Goal: Check status: Check status

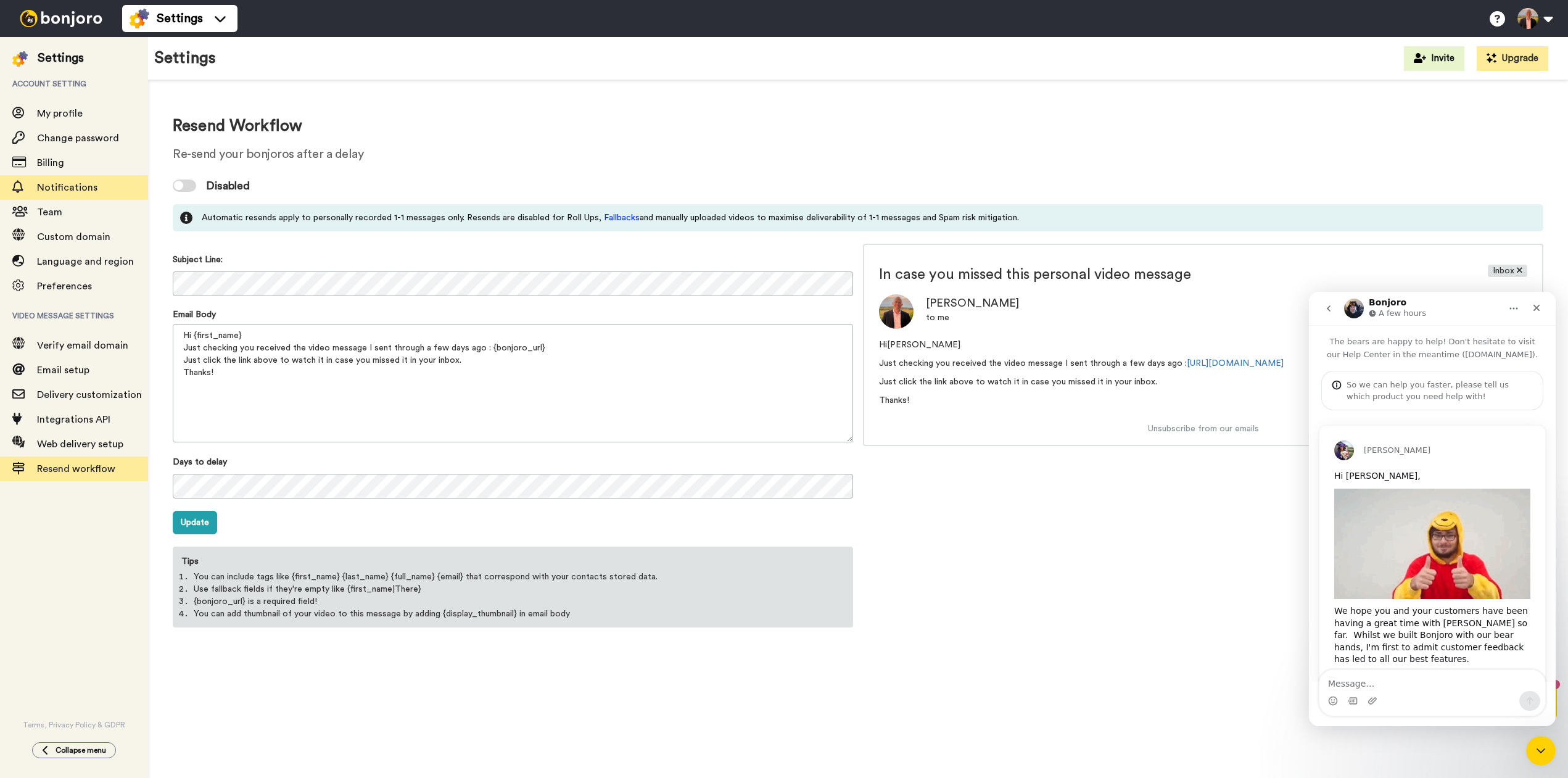
scroll to position [316, 0]
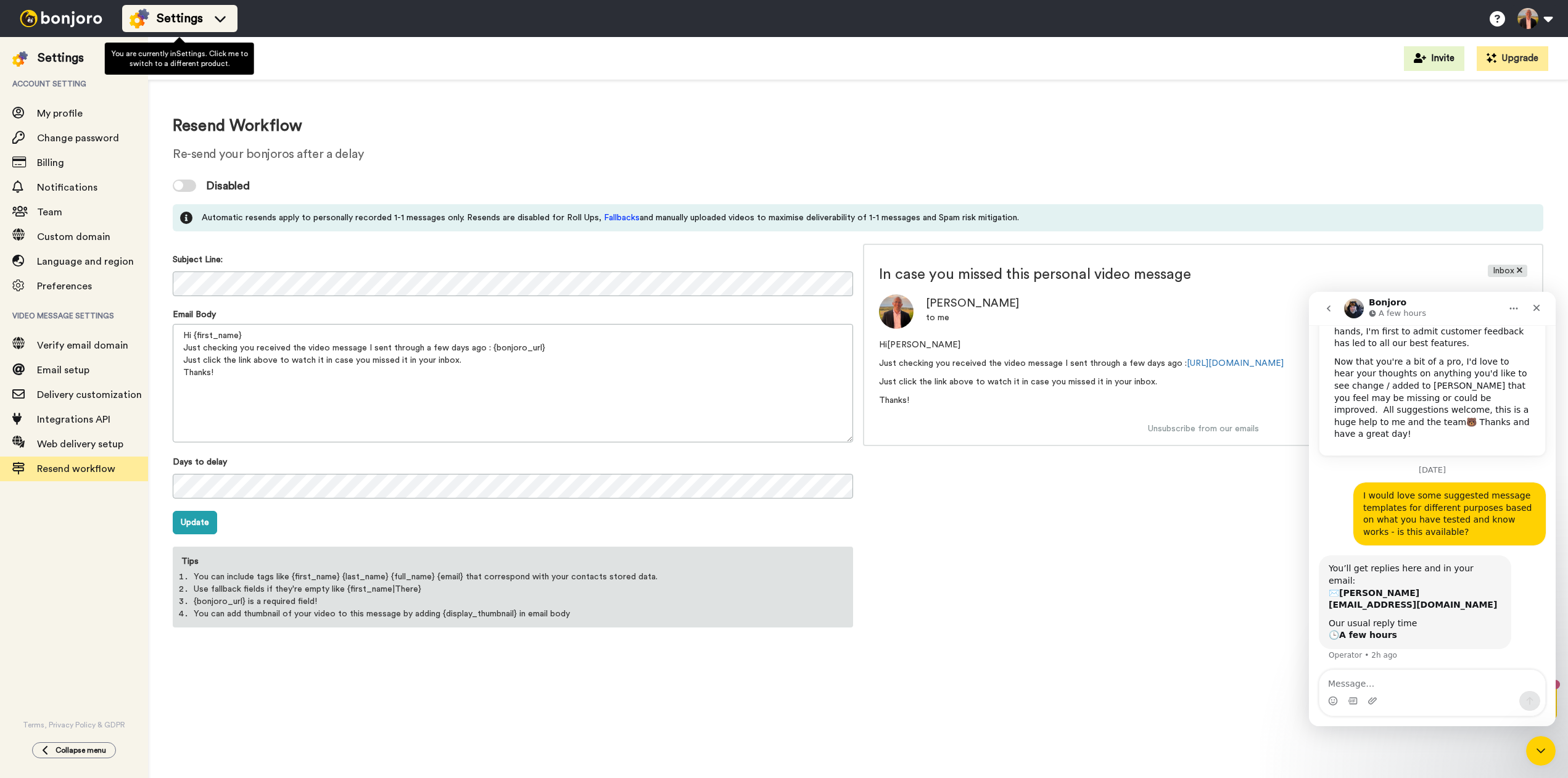
click at [182, 20] on span "Settings" at bounding box center [179, 19] width 46 height 18
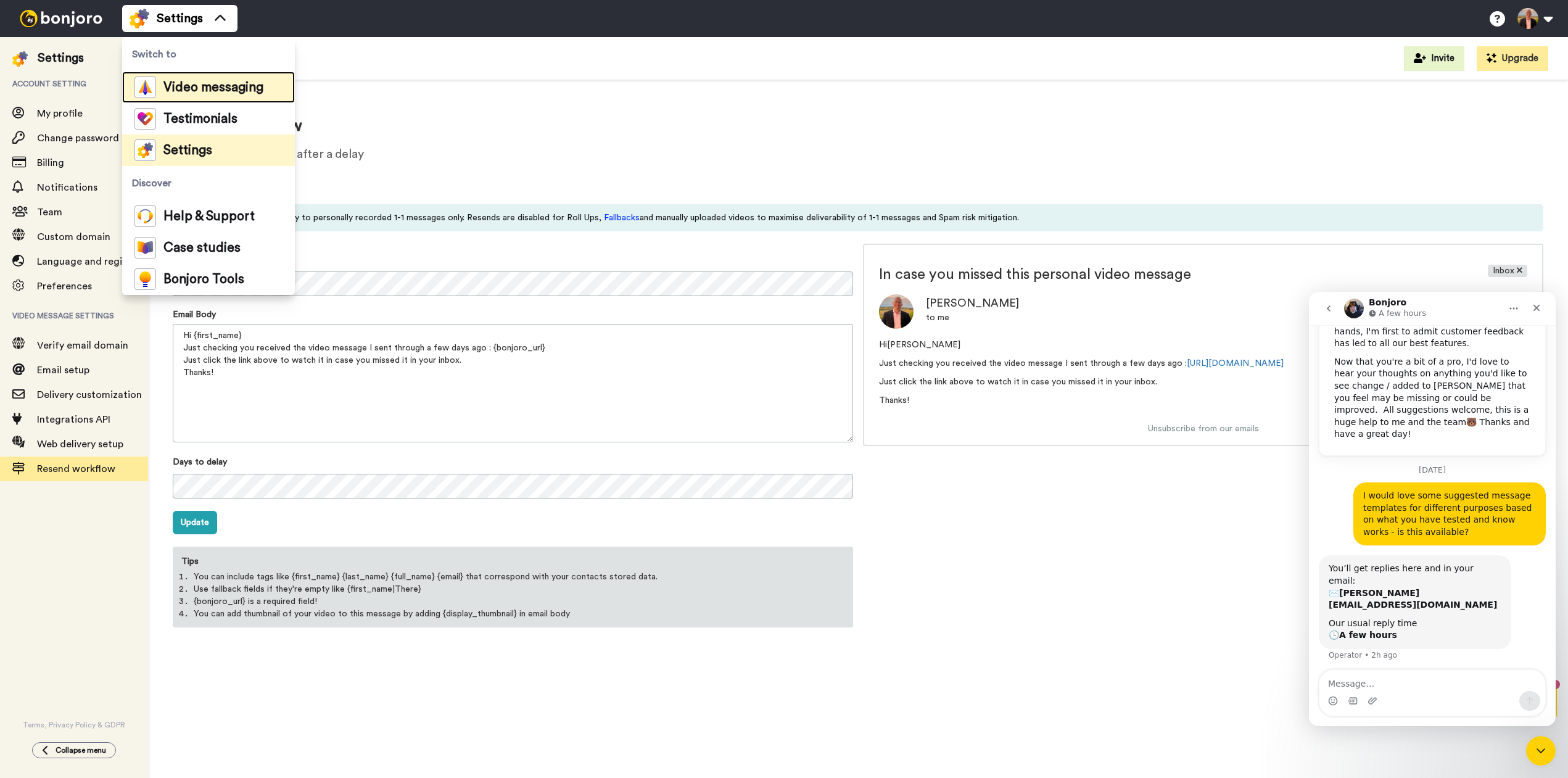
click at [178, 89] on span "Video messaging" at bounding box center [213, 87] width 100 height 12
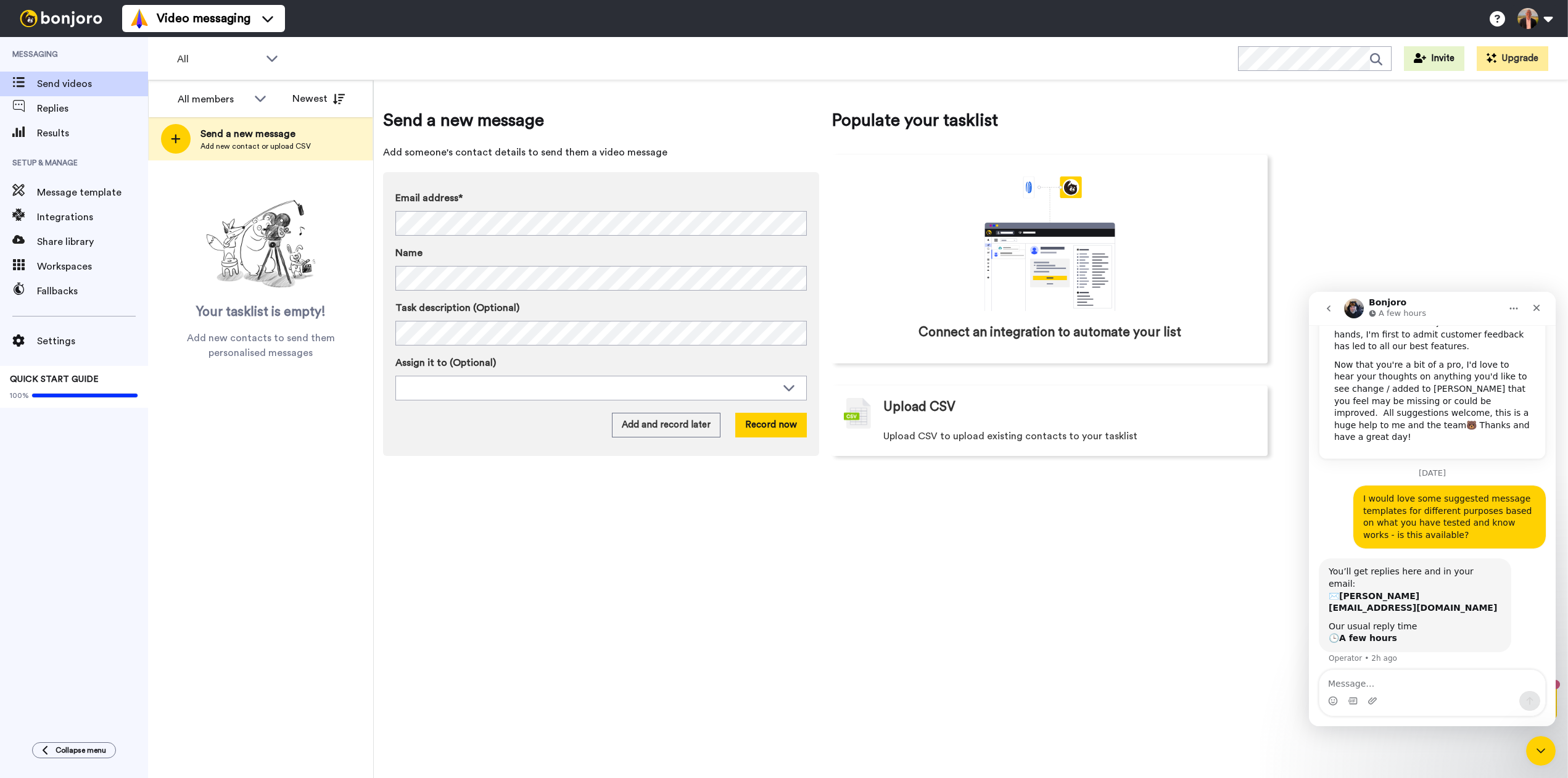
scroll to position [316, 0]
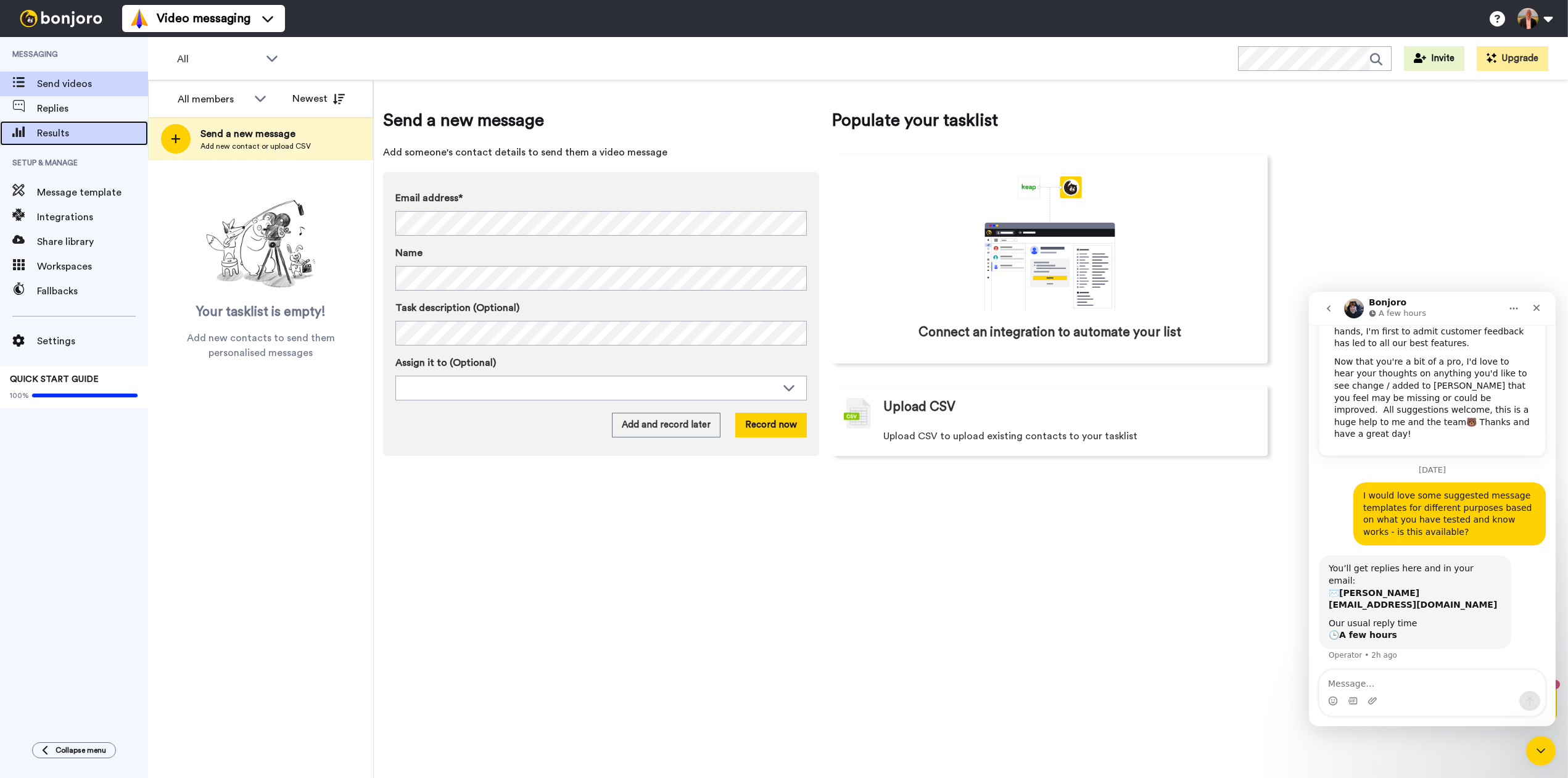
click at [45, 133] on span "Results" at bounding box center [93, 133] width 111 height 15
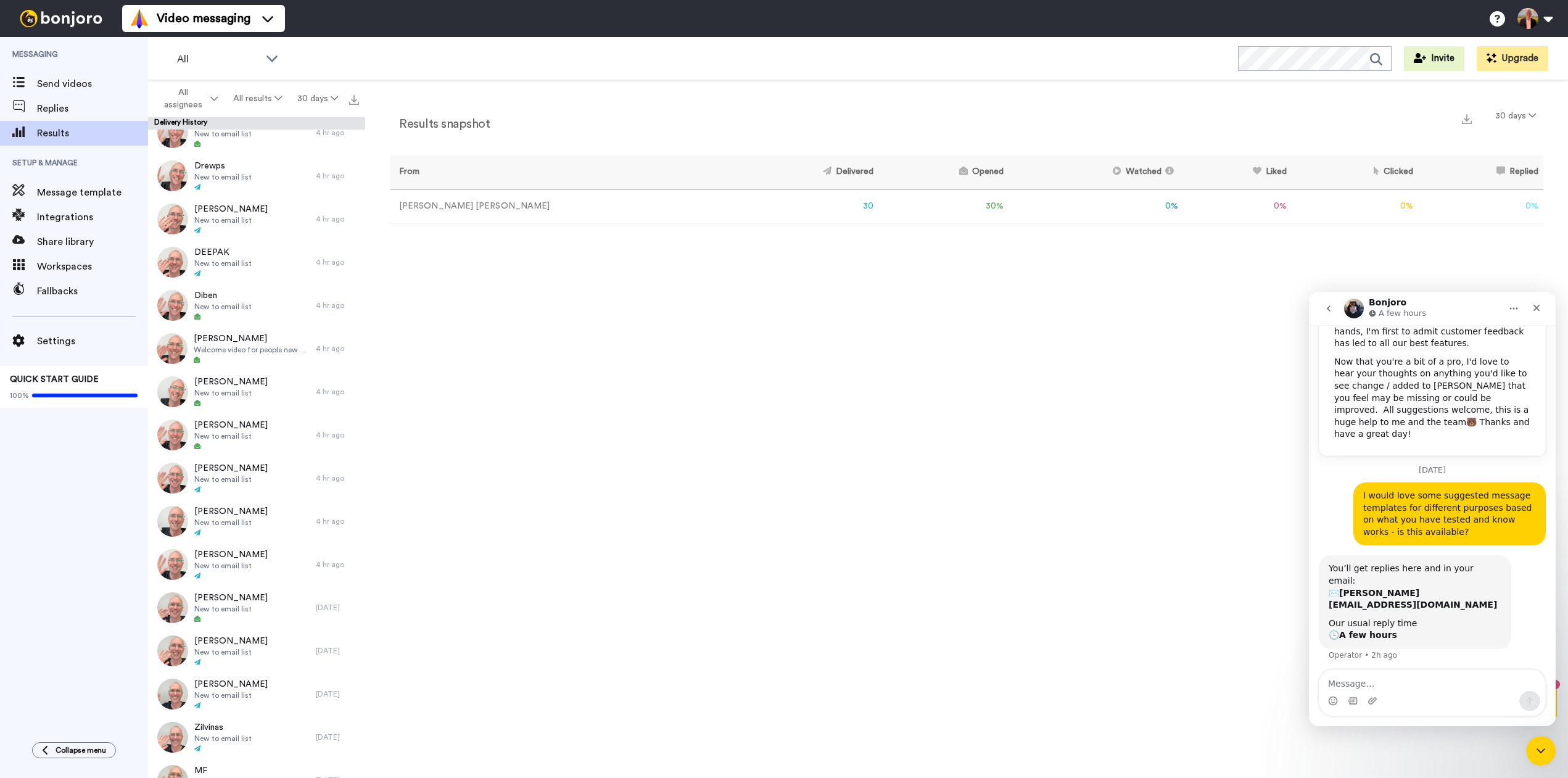
scroll to position [370, 0]
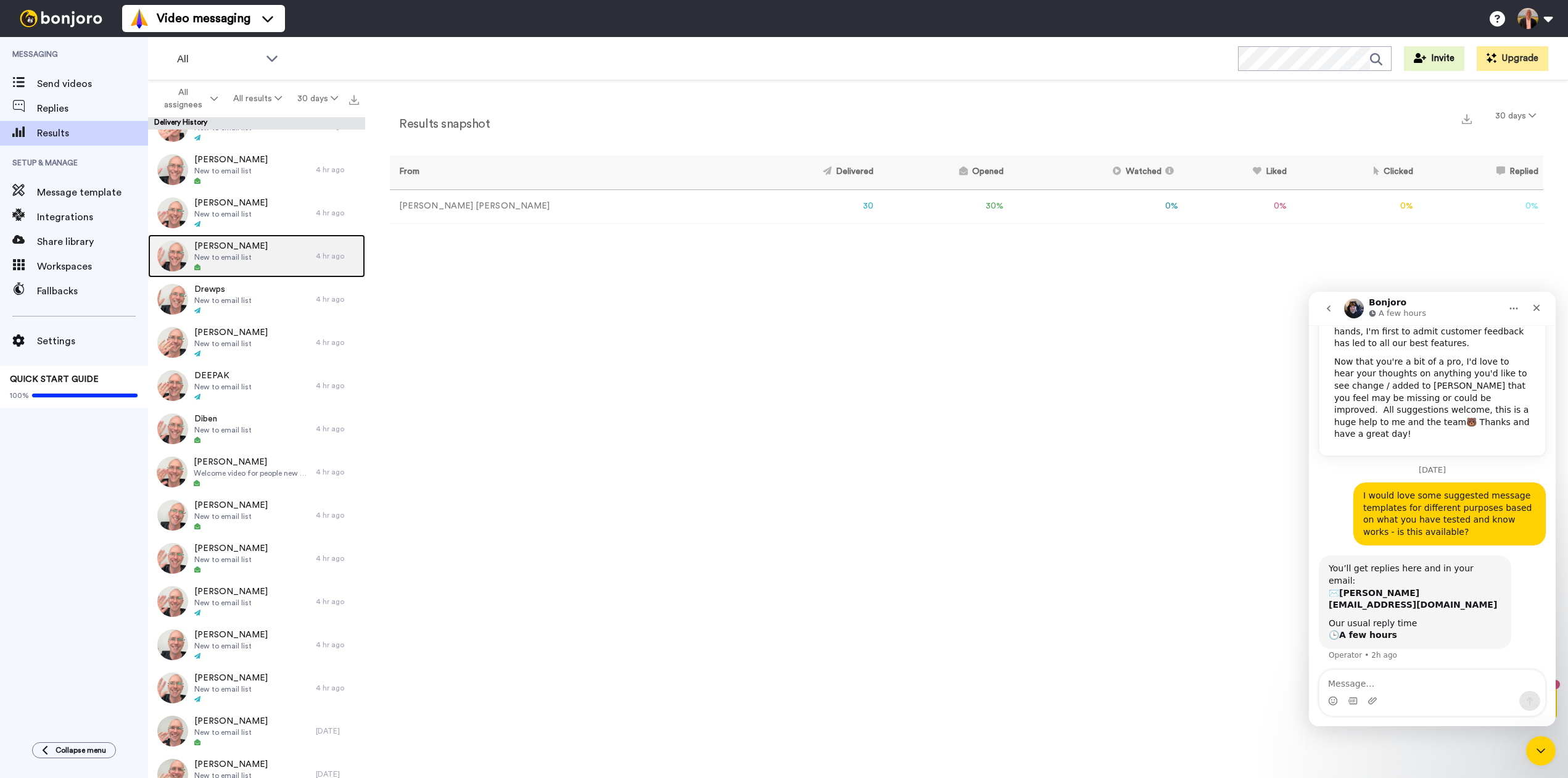
click at [212, 248] on span "[PERSON_NAME]" at bounding box center [231, 245] width 73 height 12
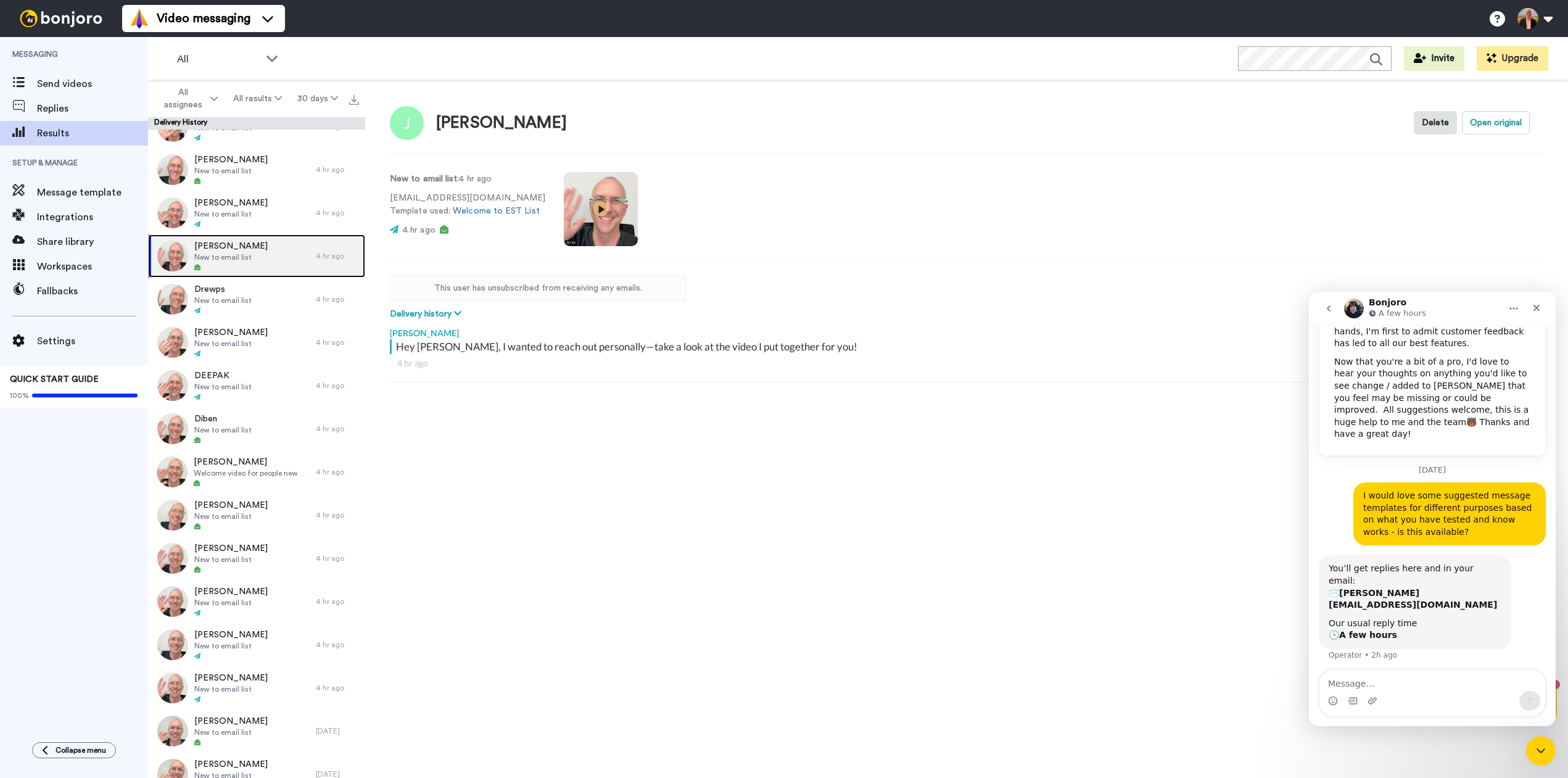
type textarea "x"
